Goal: Task Accomplishment & Management: Manage account settings

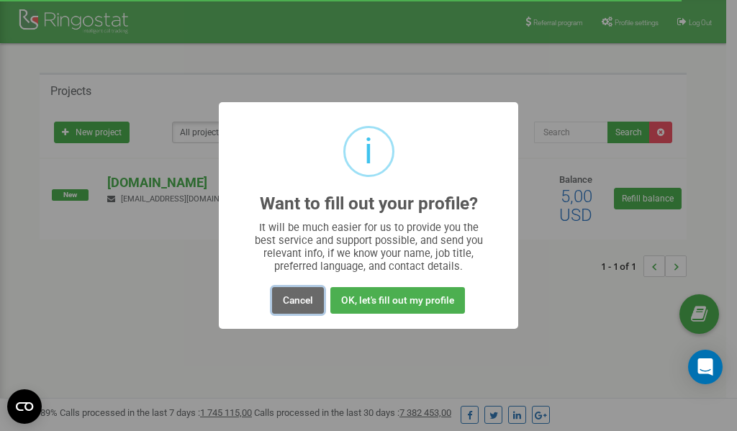
click at [305, 303] on button "Cancel" at bounding box center [298, 300] width 52 height 27
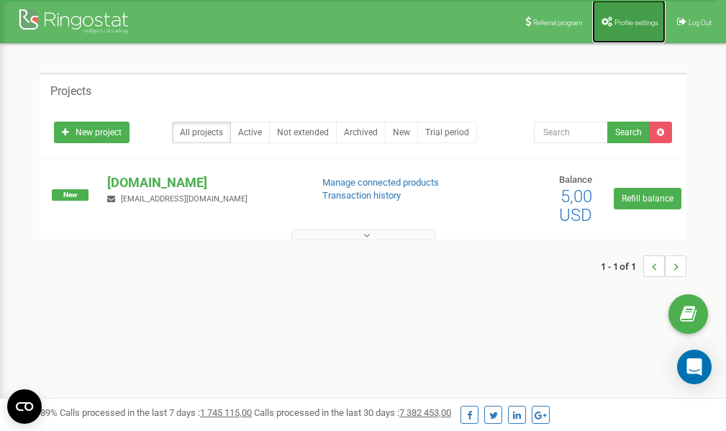
click at [633, 29] on link "Profile settings" at bounding box center [628, 21] width 73 height 43
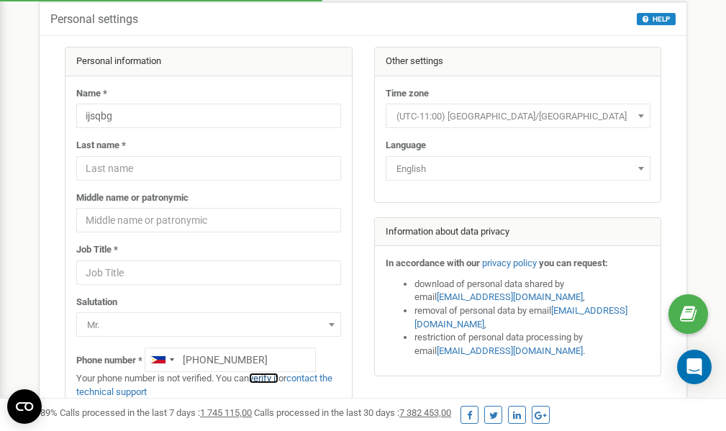
click at [271, 378] on link "verify it" at bounding box center [264, 378] width 30 height 11
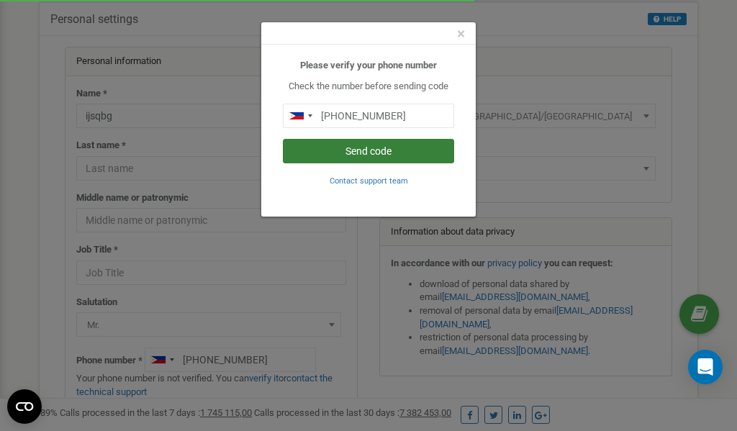
click at [353, 153] on button "Send code" at bounding box center [368, 151] width 171 height 24
